Goal: Task Accomplishment & Management: Use online tool/utility

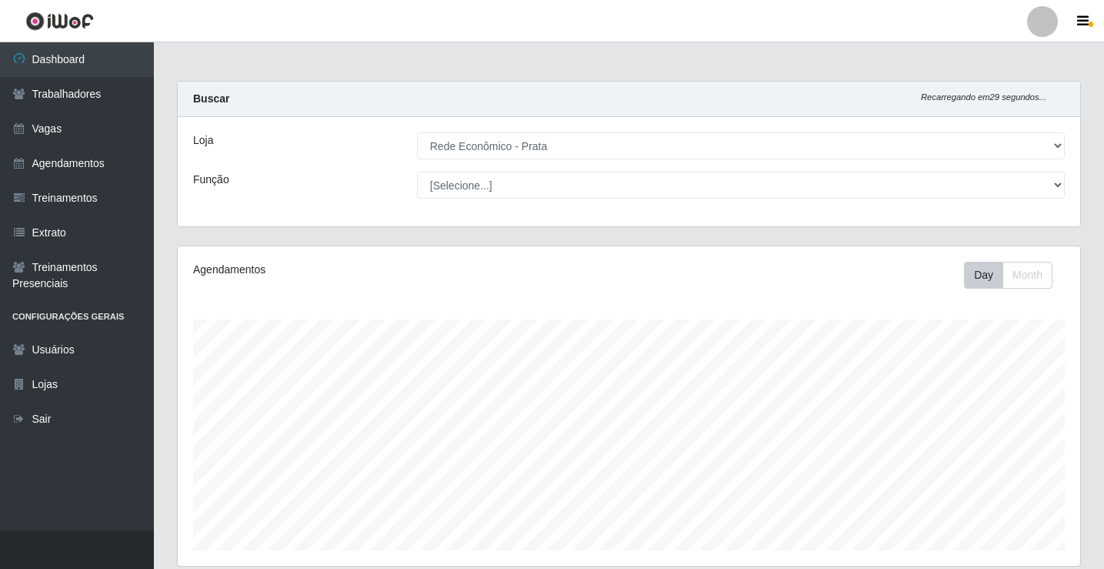
select select "192"
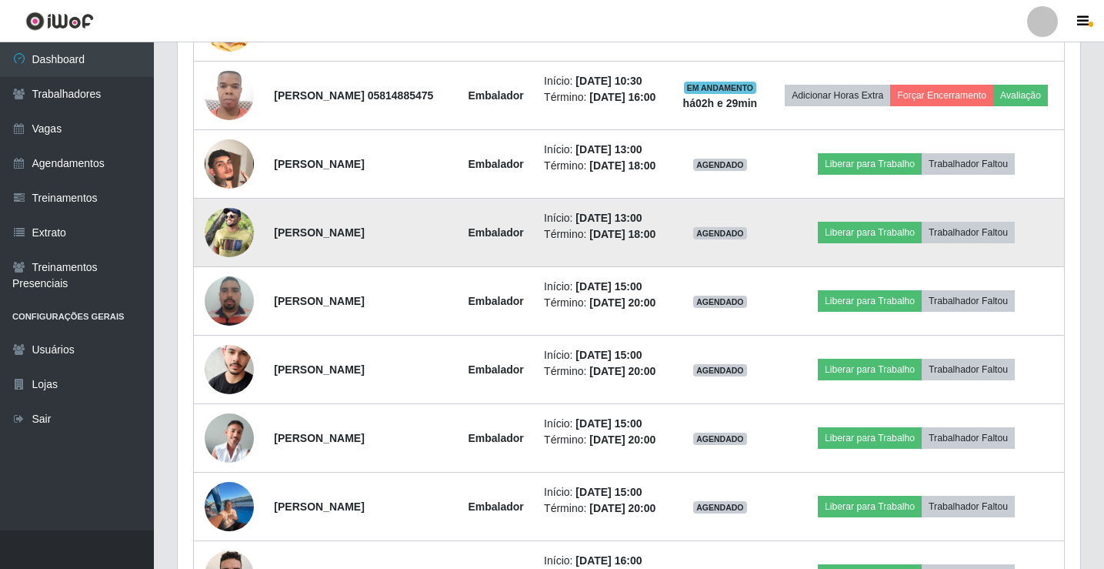
scroll to position [1257, 0]
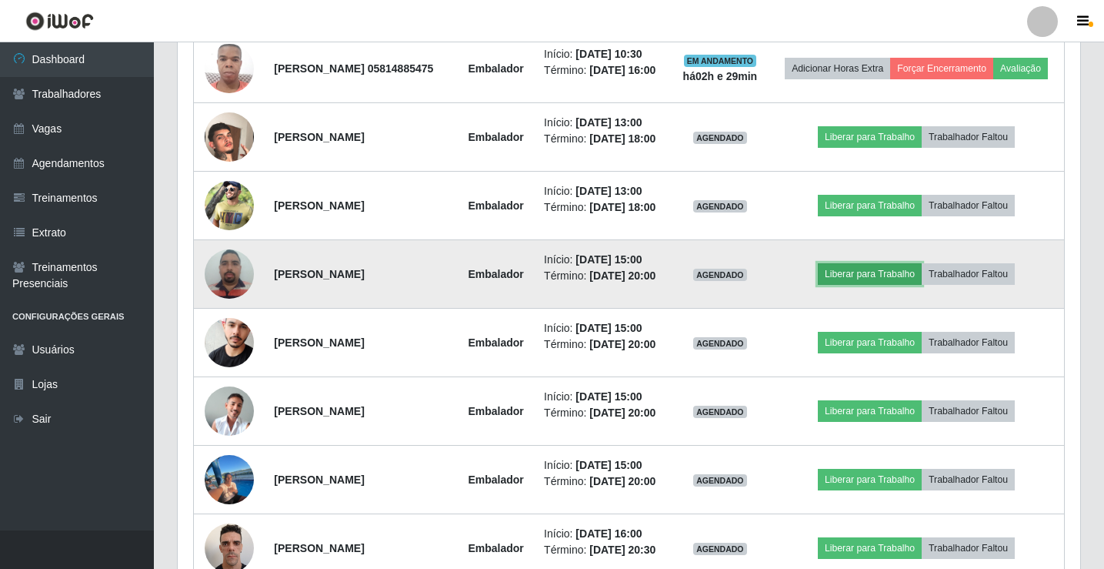
click at [894, 285] on button "Liberar para Trabalho" at bounding box center [870, 274] width 104 height 22
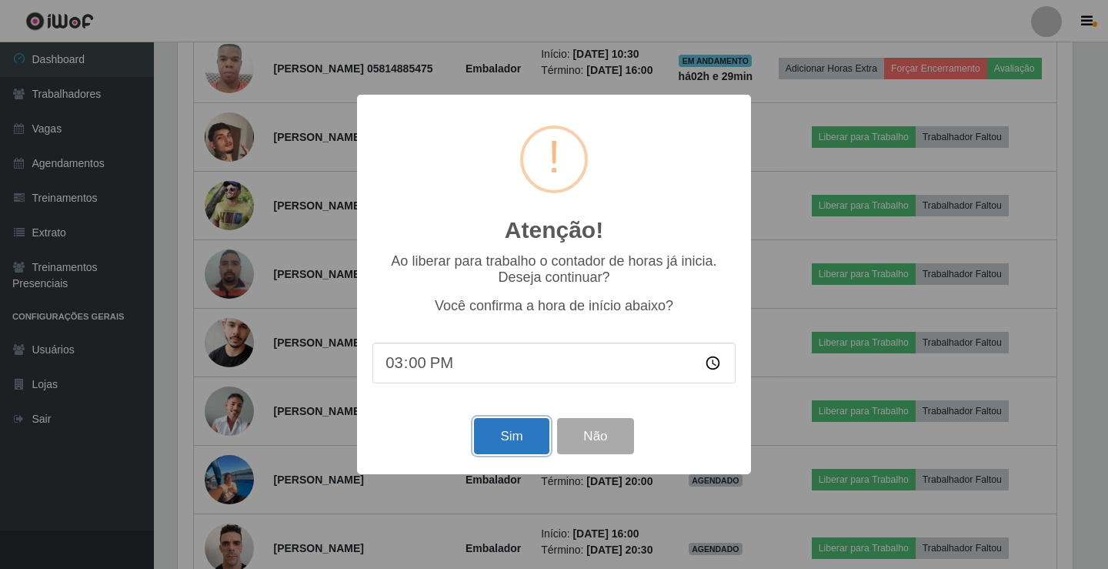
click at [508, 446] on button "Sim" at bounding box center [511, 436] width 75 height 36
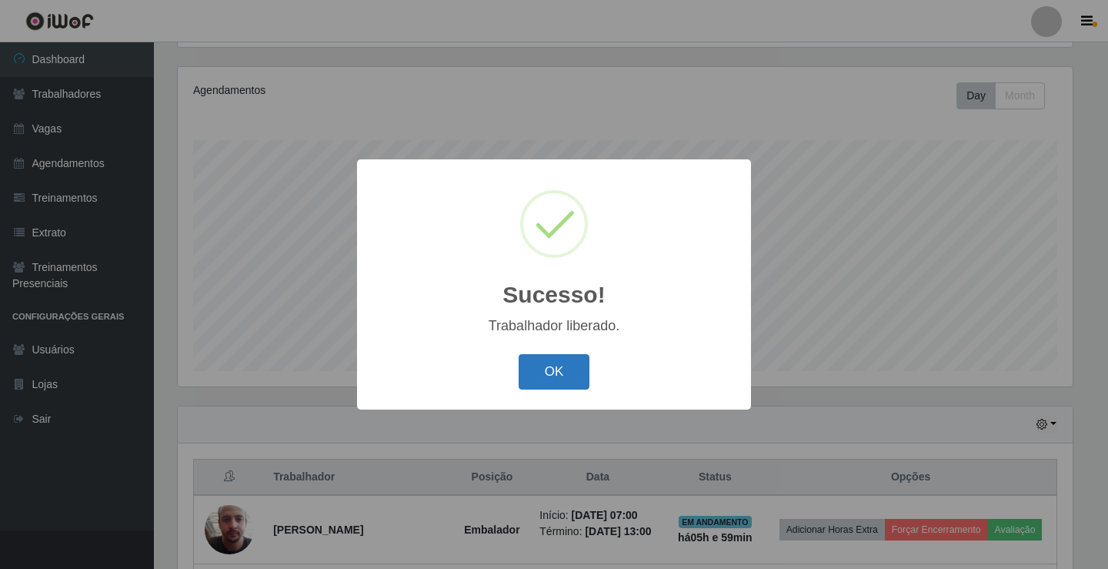
click at [554, 378] on button "OK" at bounding box center [555, 372] width 72 height 36
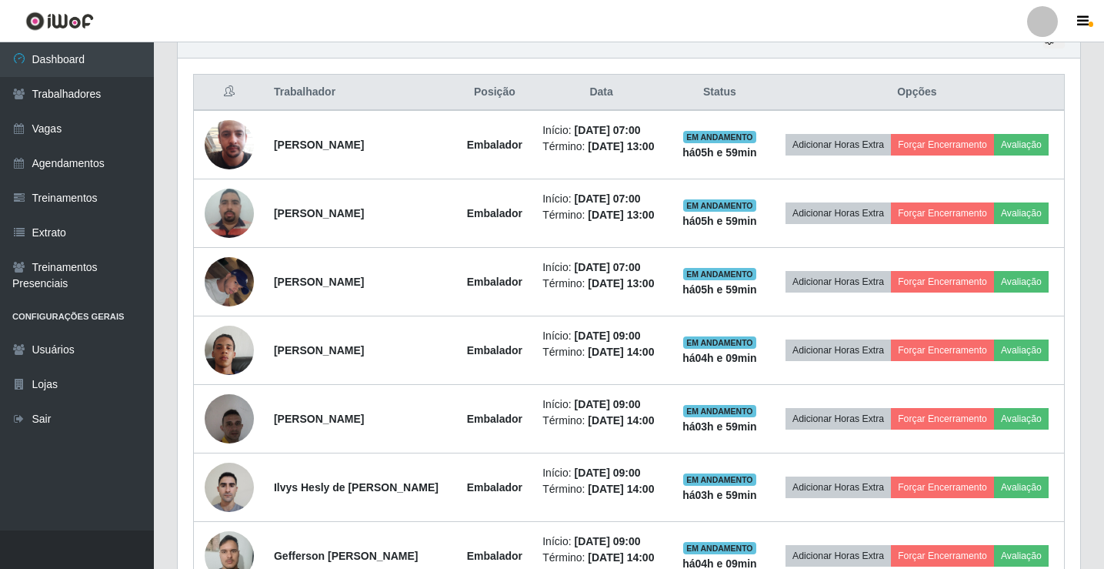
scroll to position [641, 0]
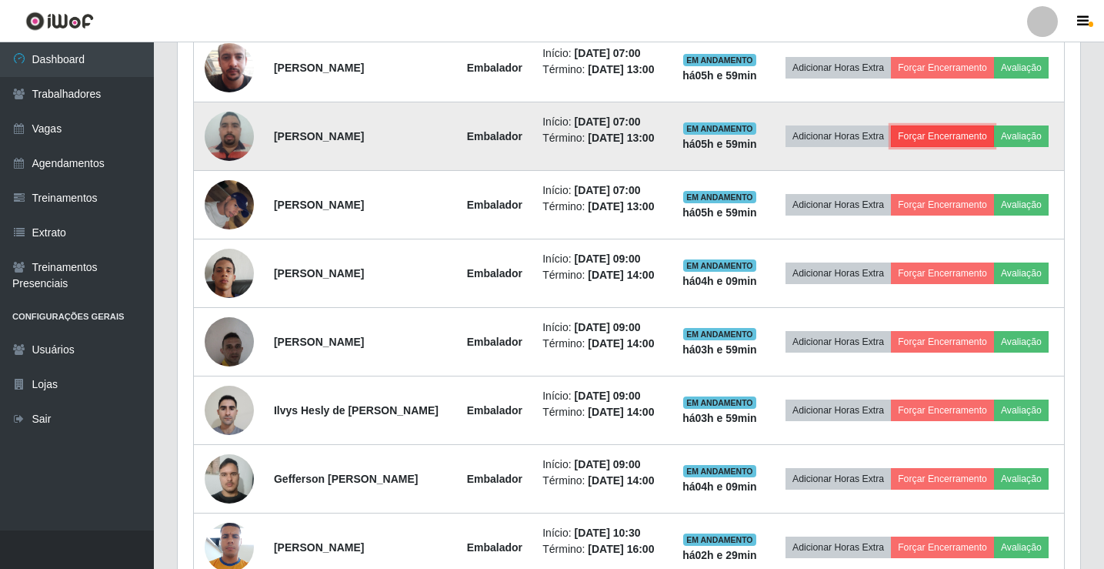
click at [992, 139] on button "Forçar Encerramento" at bounding box center [942, 136] width 103 height 22
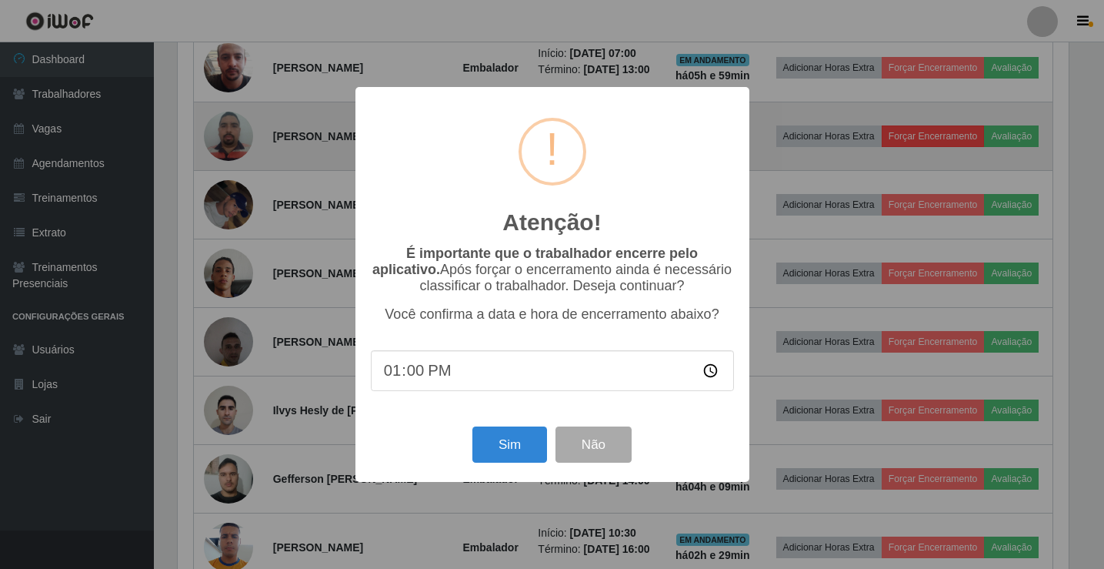
scroll to position [319, 895]
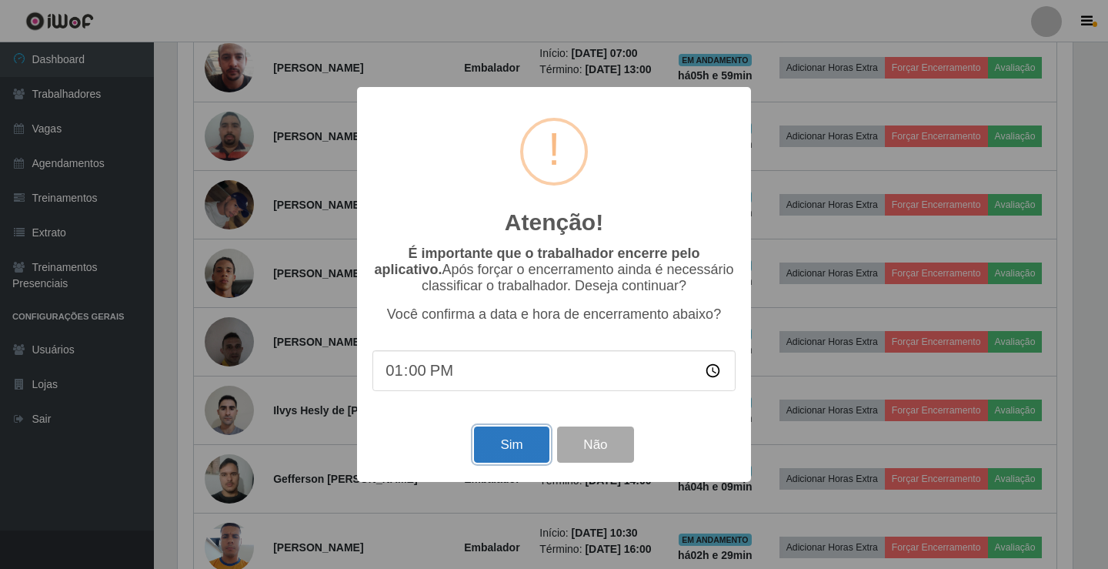
click at [508, 442] on button "Sim" at bounding box center [511, 444] width 75 height 36
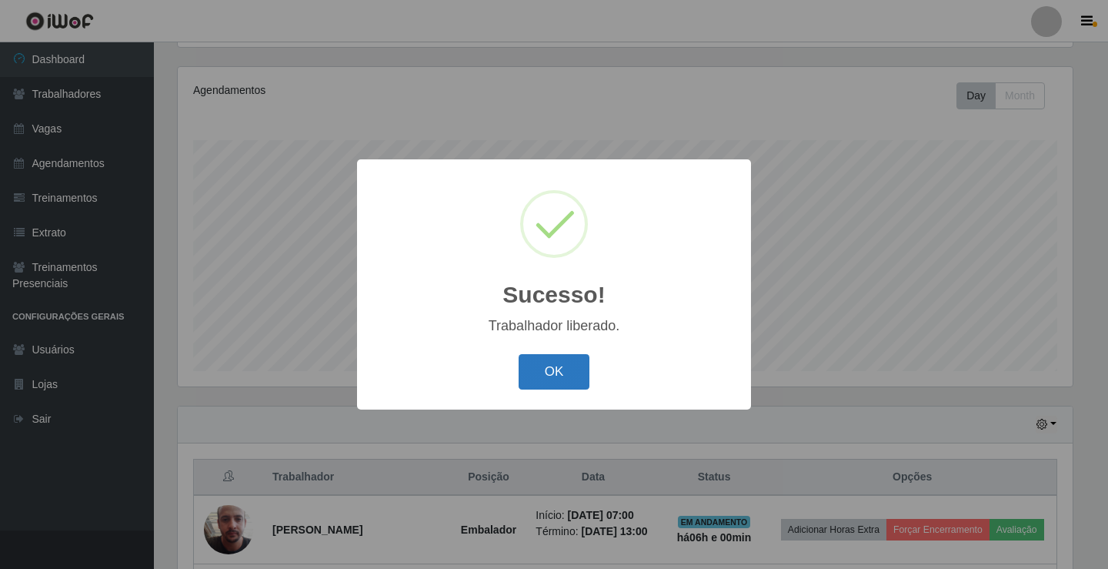
click at [576, 382] on button "OK" at bounding box center [555, 372] width 72 height 36
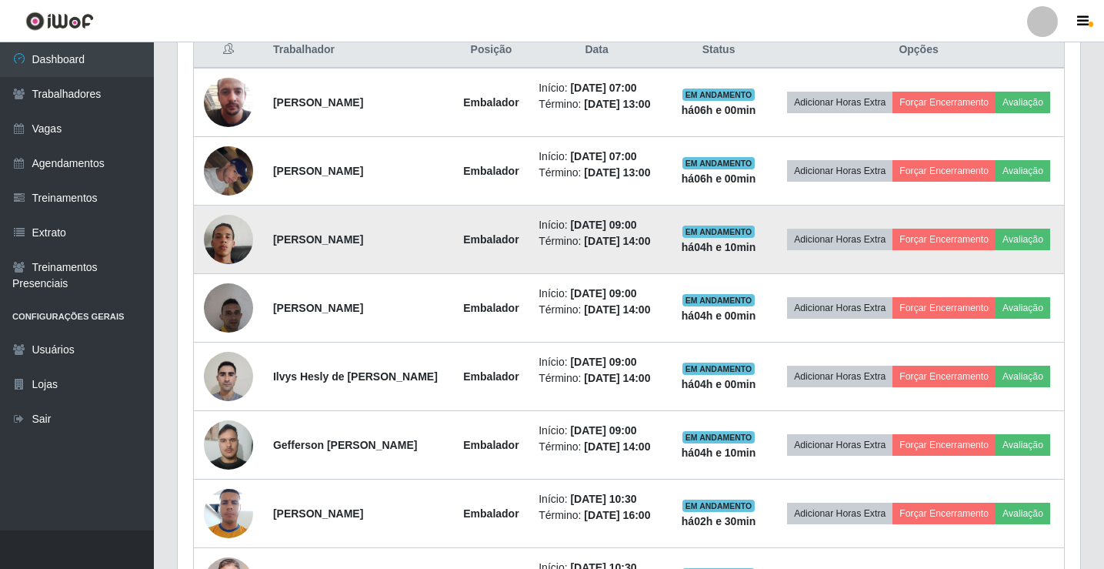
scroll to position [487, 0]
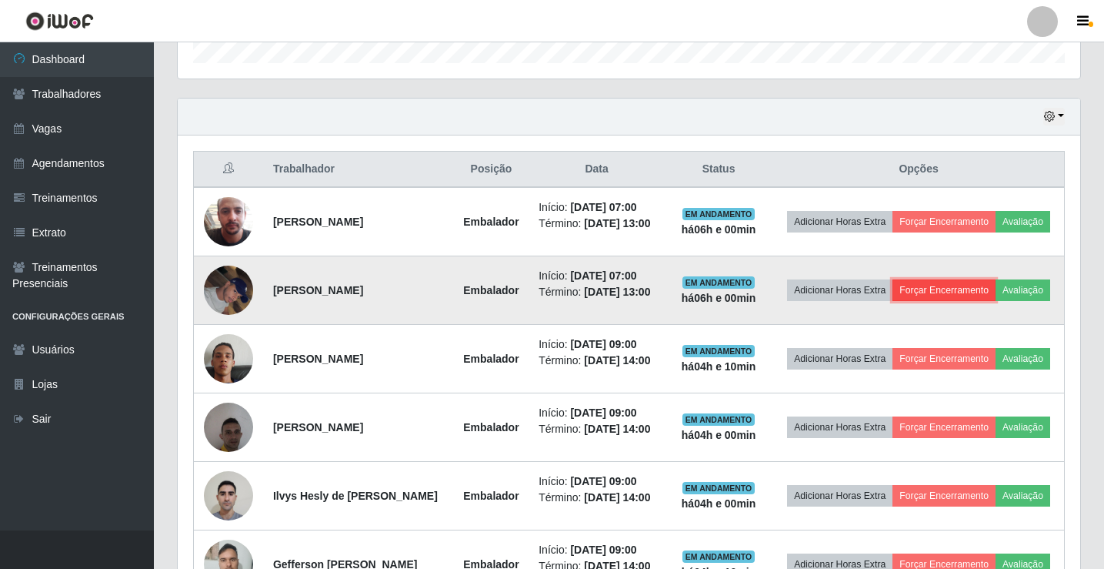
click at [996, 295] on button "Forçar Encerramento" at bounding box center [944, 290] width 103 height 22
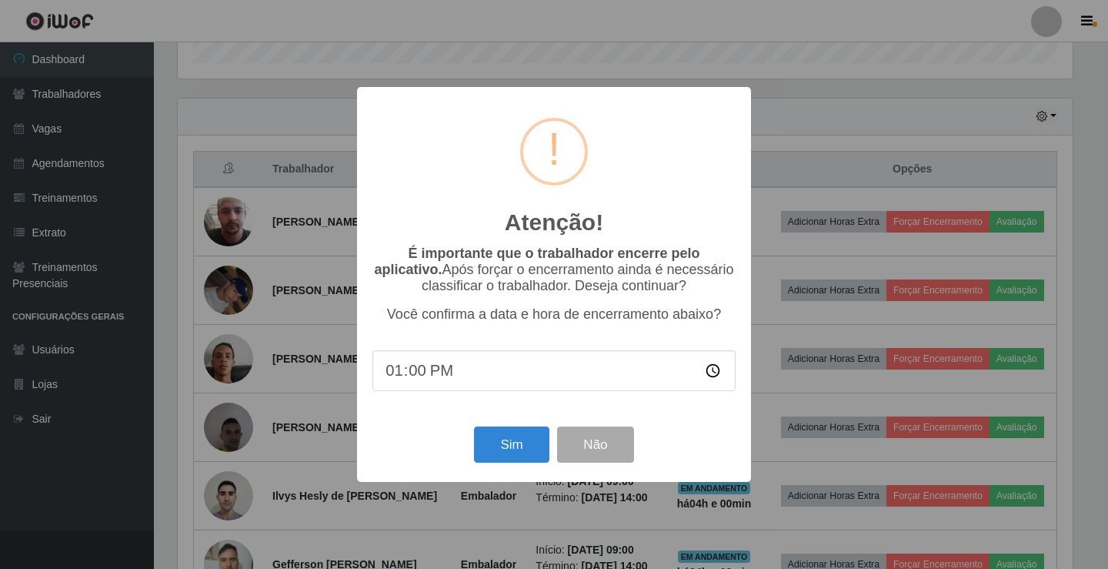
click at [495, 426] on div "Sim Não" at bounding box center [553, 444] width 363 height 44
click at [499, 433] on button "Sim" at bounding box center [511, 444] width 75 height 36
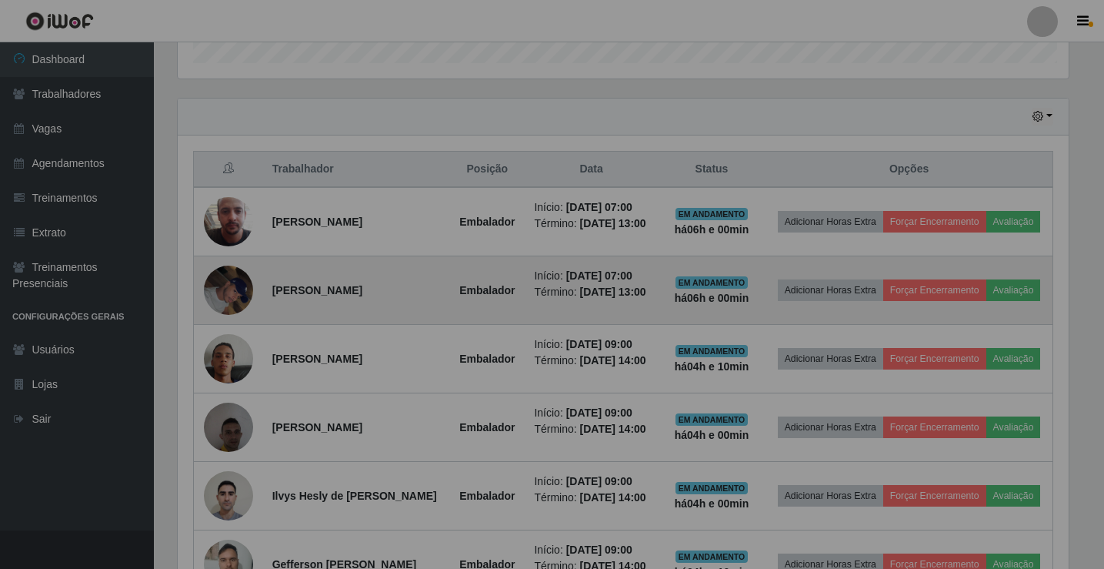
scroll to position [0, 0]
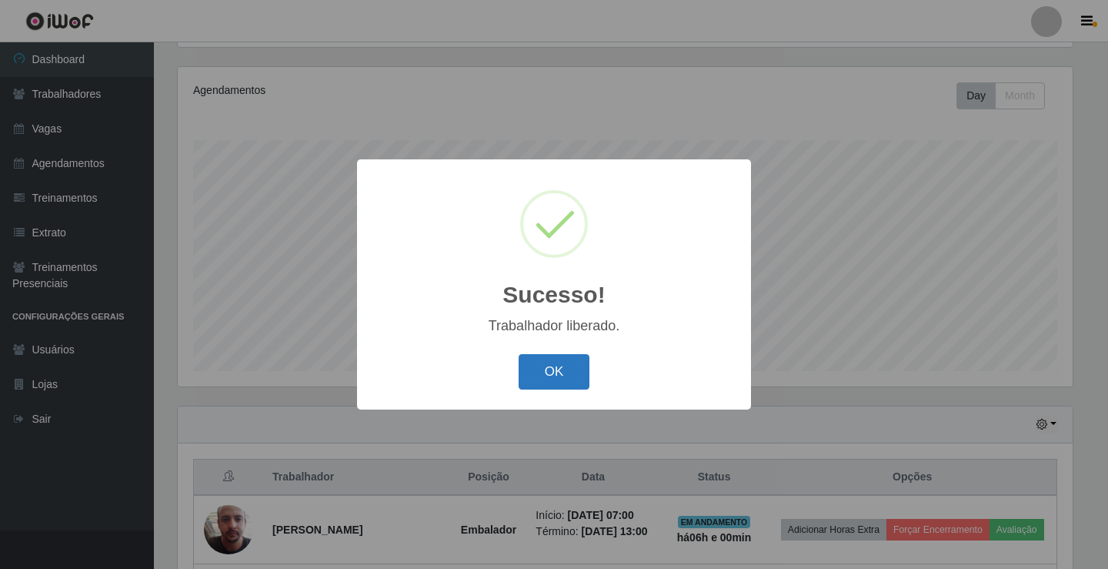
click at [559, 375] on button "OK" at bounding box center [555, 372] width 72 height 36
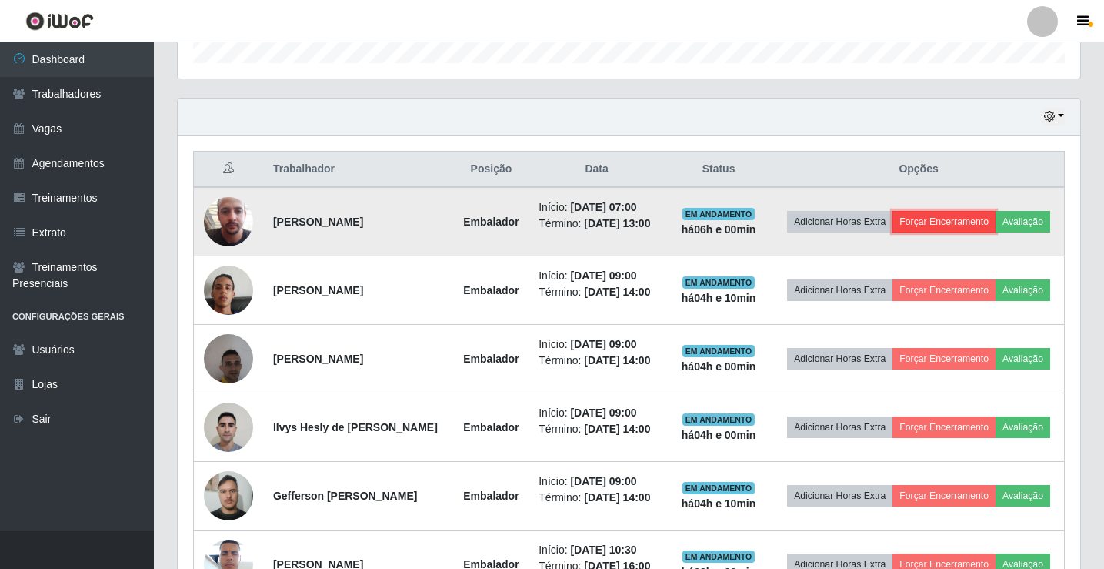
click at [996, 211] on button "Forçar Encerramento" at bounding box center [944, 222] width 103 height 22
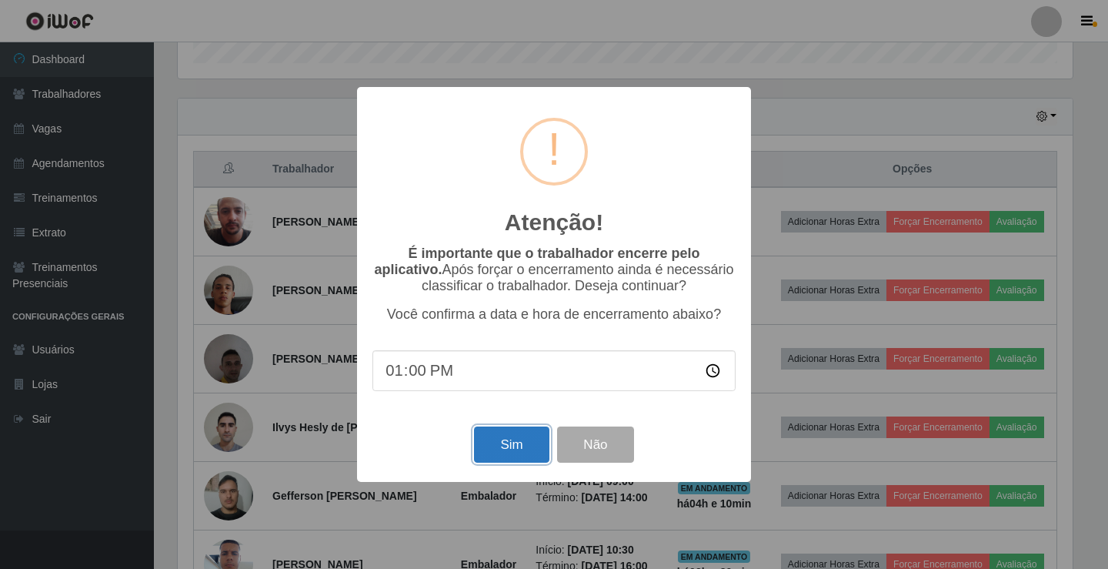
click at [512, 450] on button "Sim" at bounding box center [511, 444] width 75 height 36
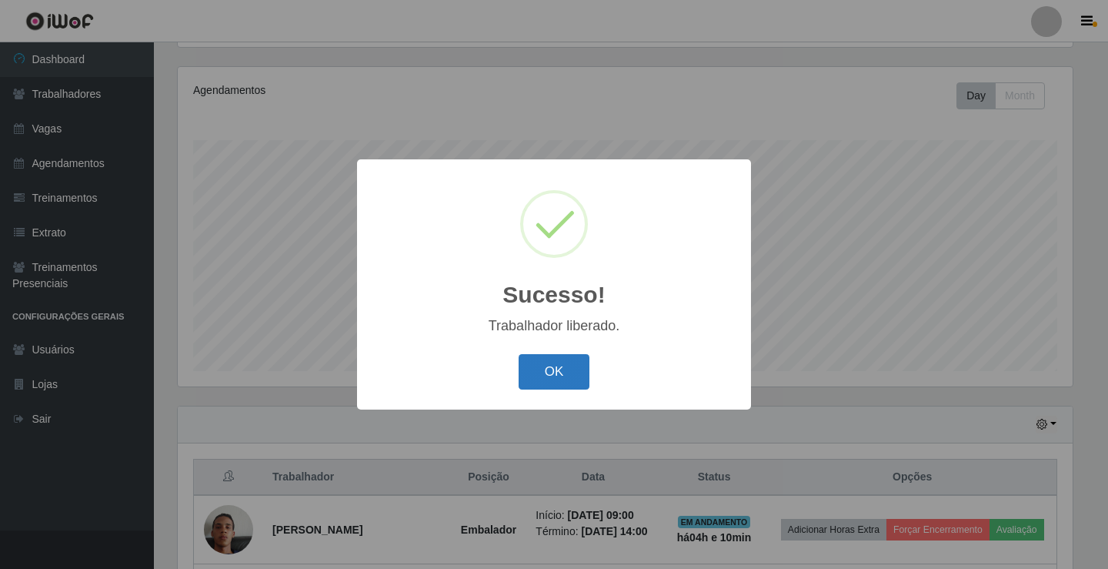
click at [571, 366] on button "OK" at bounding box center [555, 372] width 72 height 36
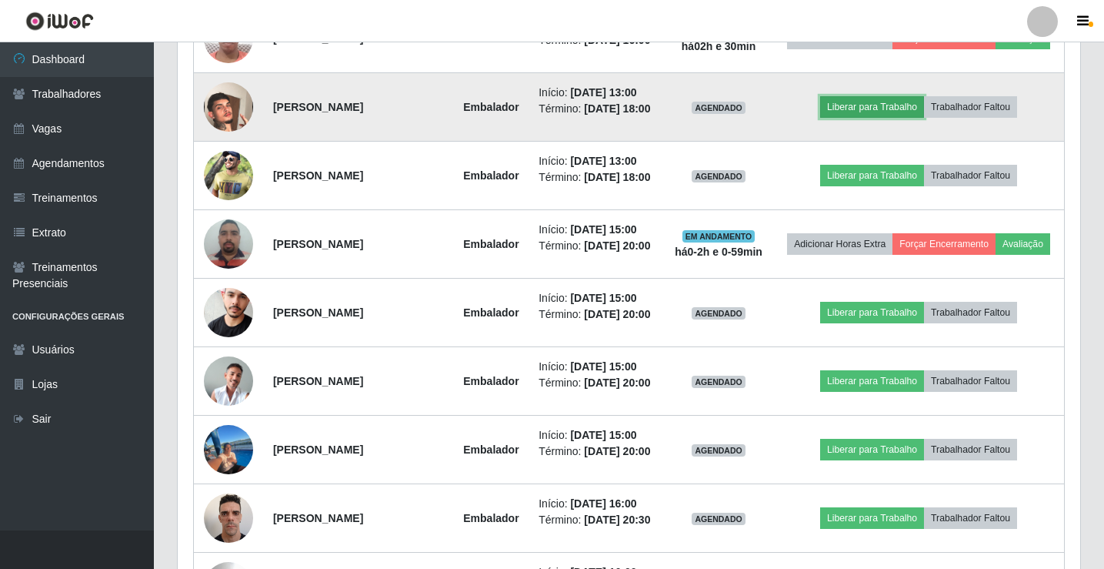
click at [901, 118] on button "Liberar para Trabalho" at bounding box center [872, 107] width 104 height 22
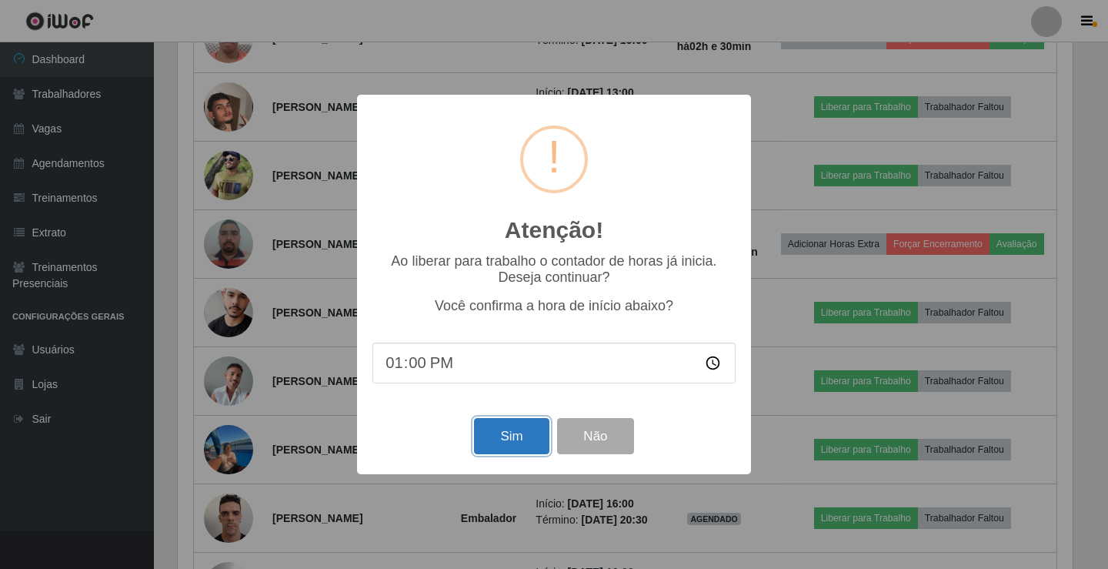
click at [500, 436] on button "Sim" at bounding box center [511, 436] width 75 height 36
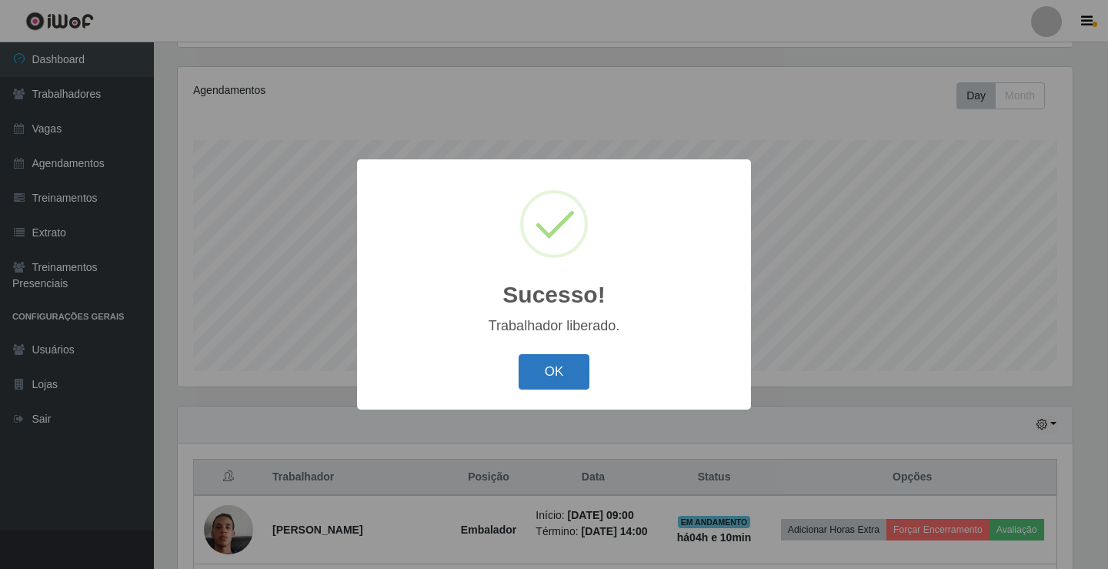
click at [553, 369] on button "OK" at bounding box center [555, 372] width 72 height 36
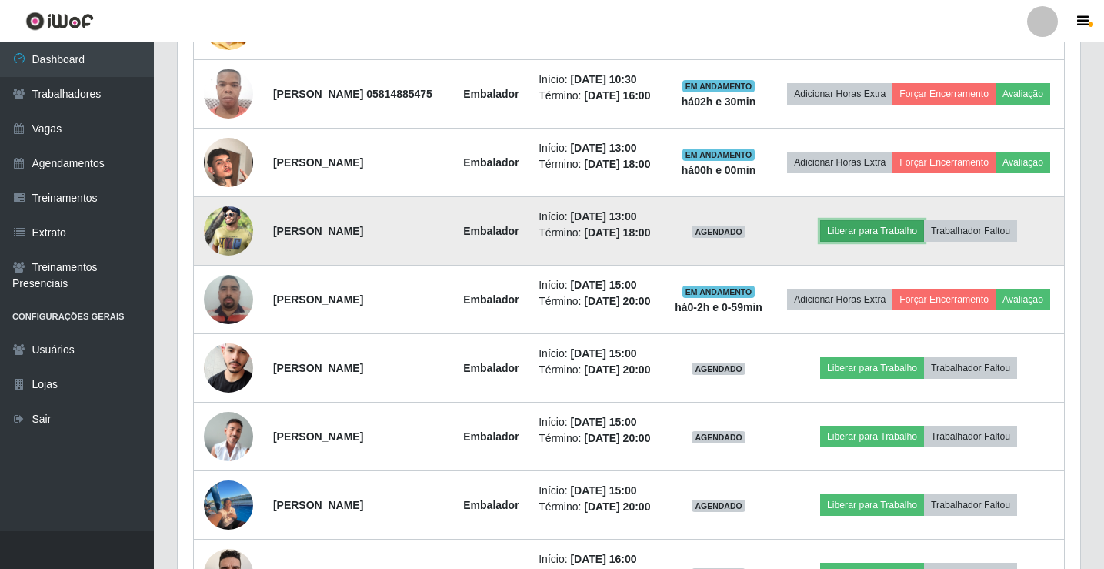
click at [863, 242] on button "Liberar para Trabalho" at bounding box center [872, 231] width 104 height 22
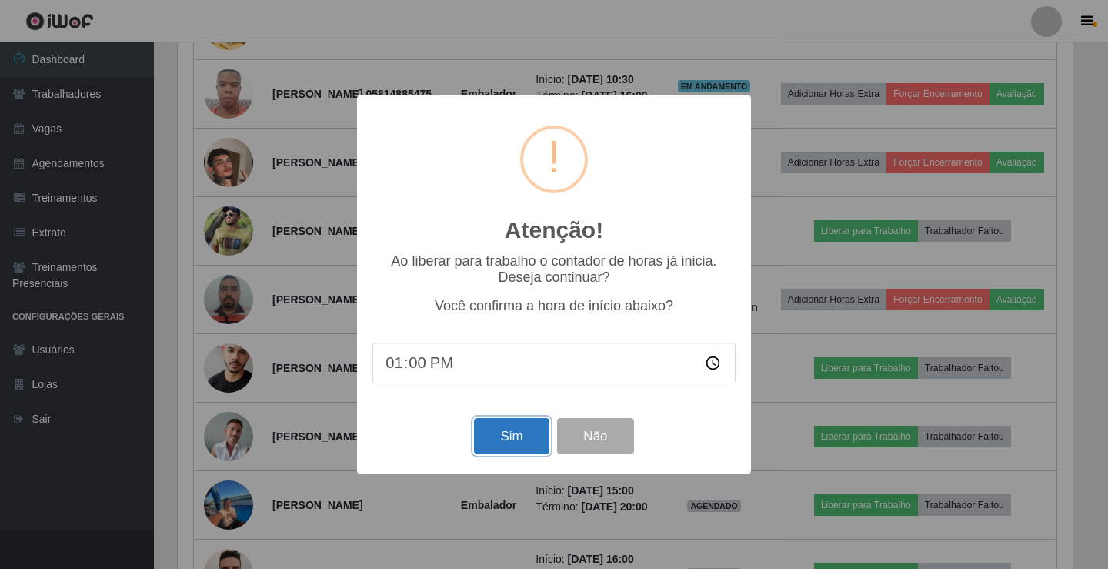
click at [517, 434] on button "Sim" at bounding box center [511, 436] width 75 height 36
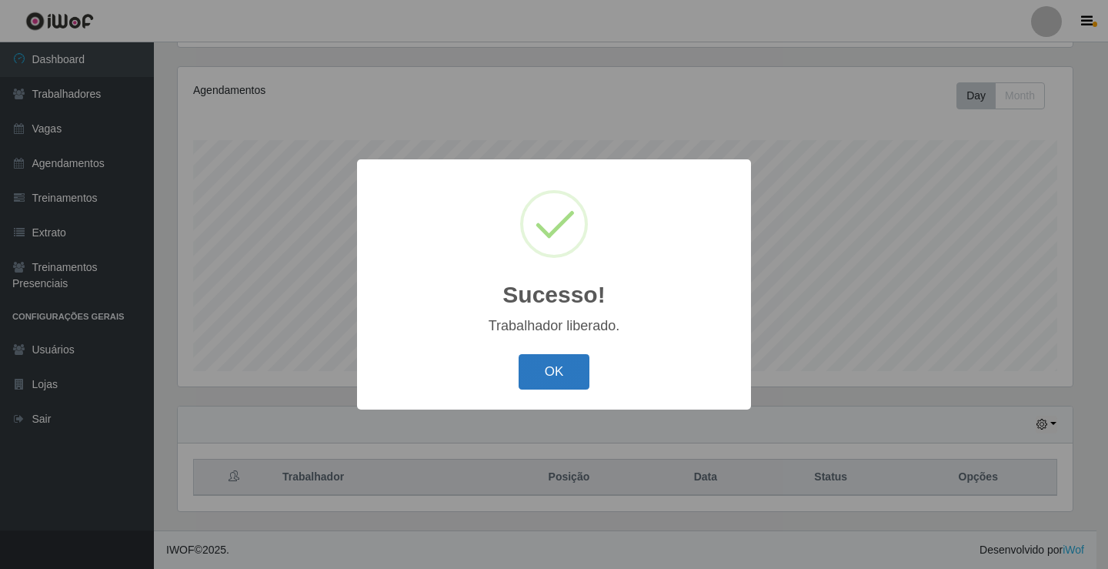
click at [566, 366] on button "OK" at bounding box center [555, 372] width 72 height 36
